Goal: Task Accomplishment & Management: Use online tool/utility

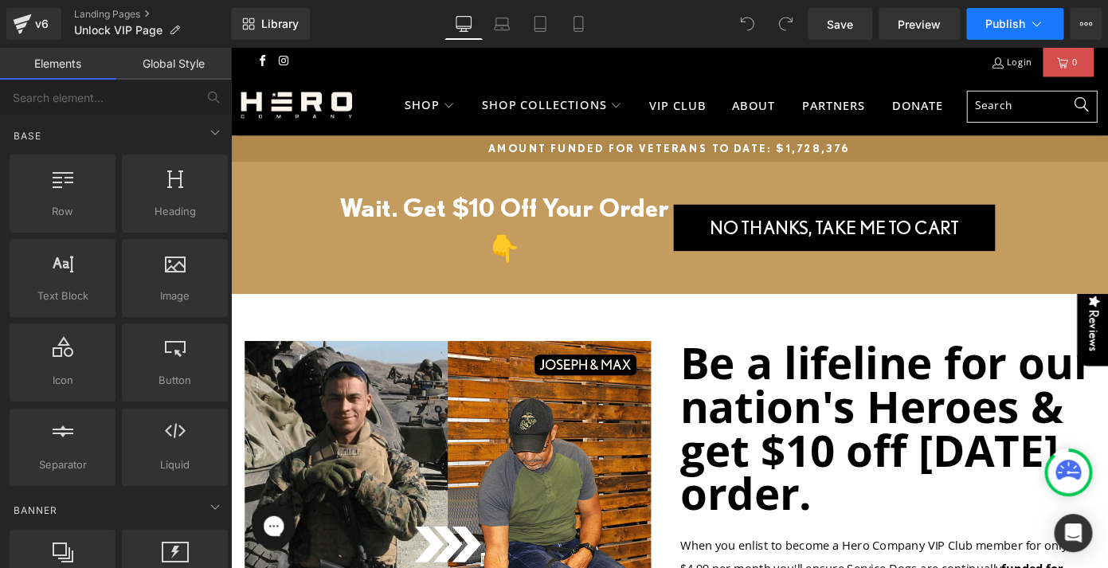
click at [1054, 20] on button "Publish" at bounding box center [1014, 24] width 97 height 32
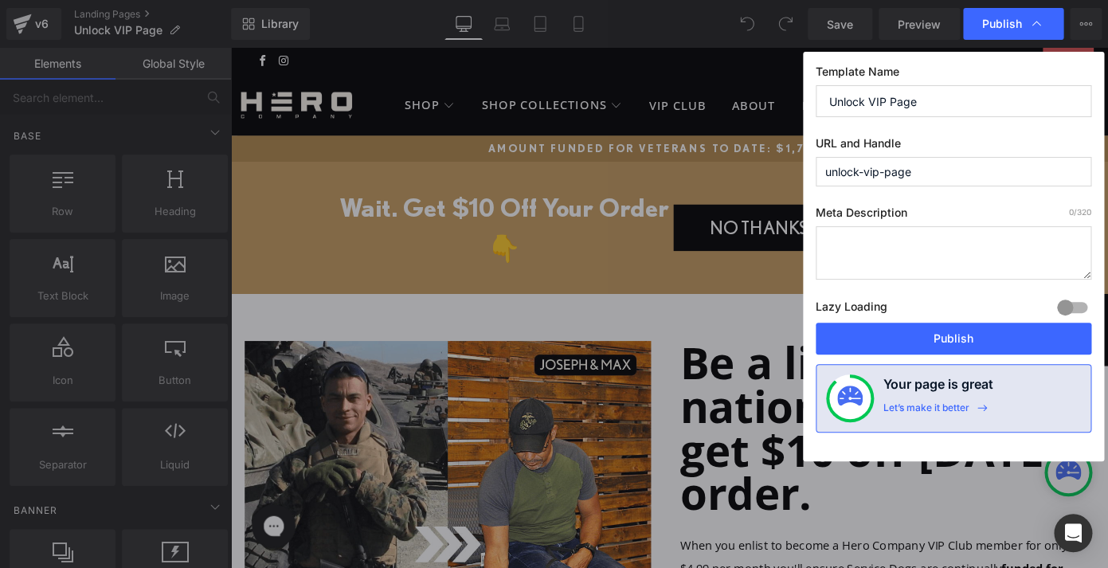
click at [1054, 20] on div "Publish" at bounding box center [1013, 24] width 100 height 32
